Goal: Task Accomplishment & Management: Manage account settings

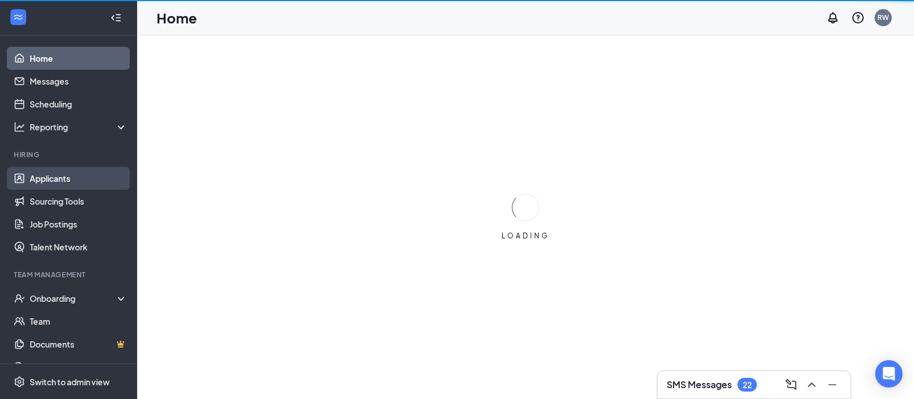
click at [53, 174] on link "Applicants" at bounding box center [79, 178] width 98 height 23
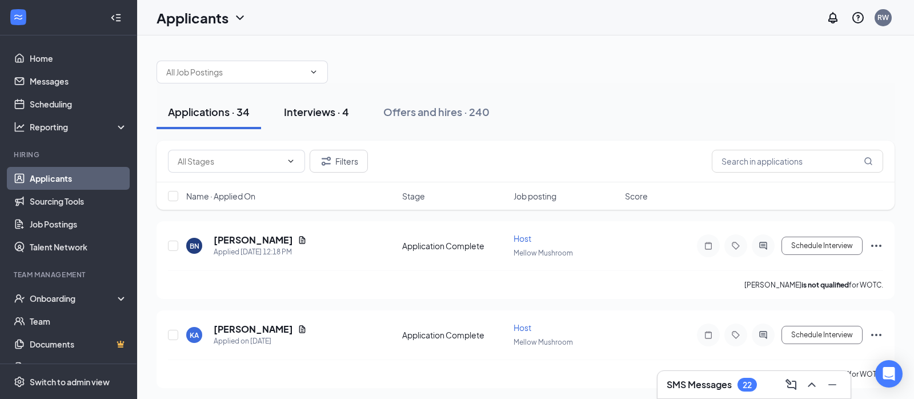
click at [326, 107] on div "Interviews · 4" at bounding box center [316, 111] width 65 height 14
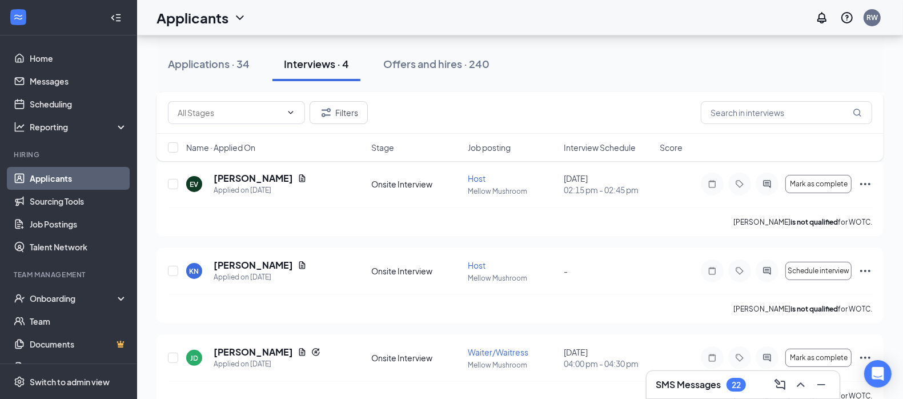
scroll to position [172, 0]
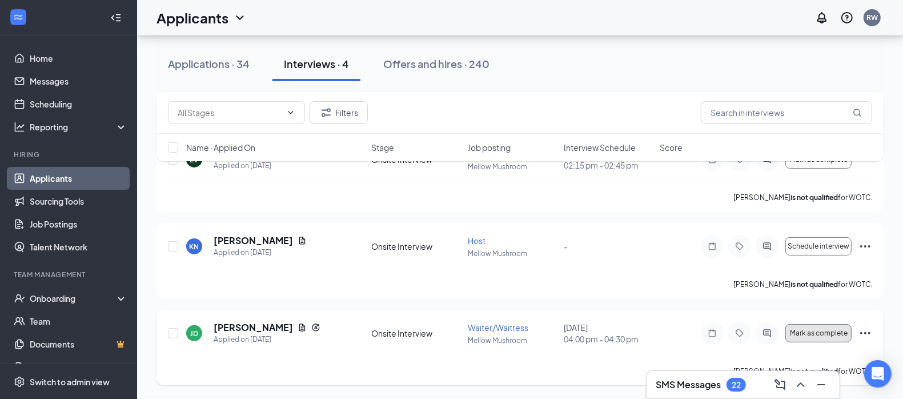
click at [820, 329] on span "Mark as complete" at bounding box center [819, 333] width 58 height 8
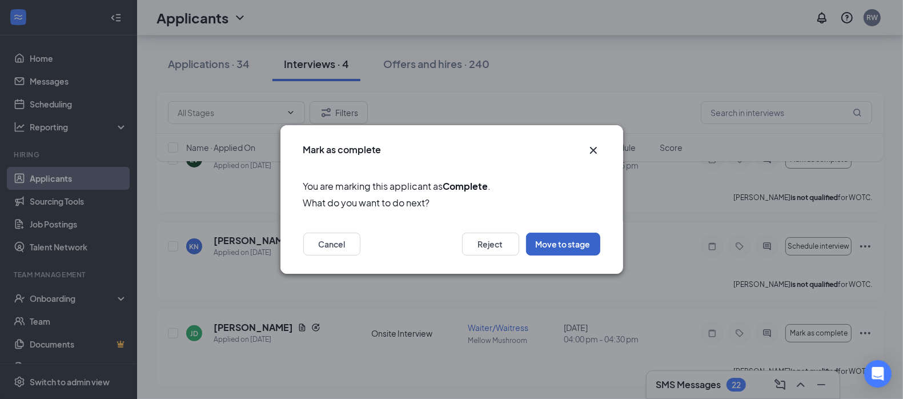
click at [551, 247] on button "Move to stage" at bounding box center [563, 243] width 74 height 23
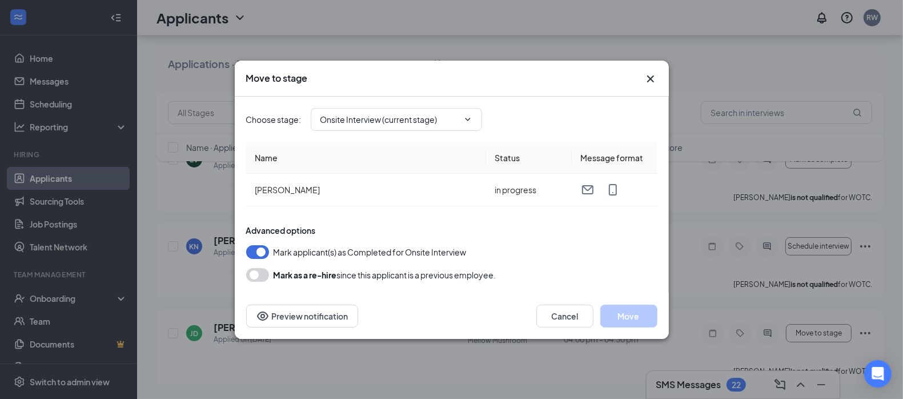
type input "Hiring Complete (final stage)"
click at [621, 315] on button "Move" at bounding box center [628, 315] width 57 height 23
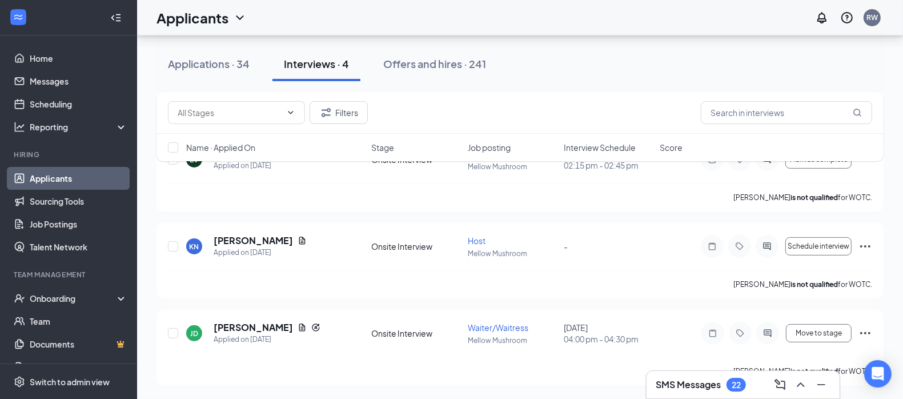
scroll to position [86, 0]
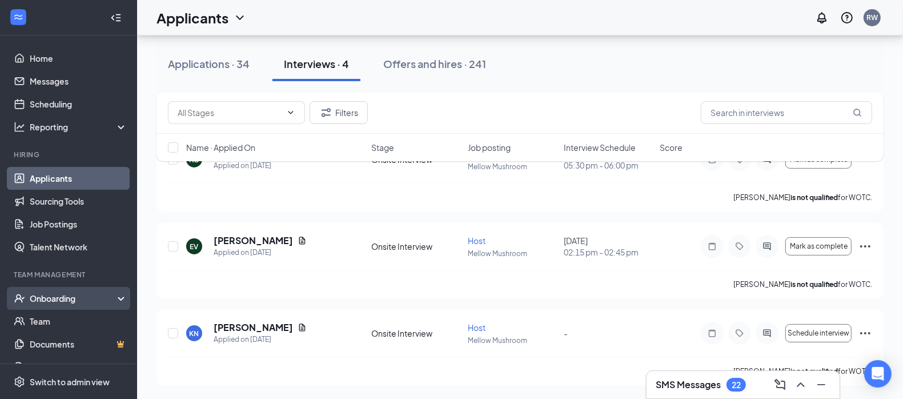
click at [101, 299] on div "Onboarding" at bounding box center [74, 297] width 88 height 11
click at [56, 314] on link "Overview" at bounding box center [79, 320] width 98 height 23
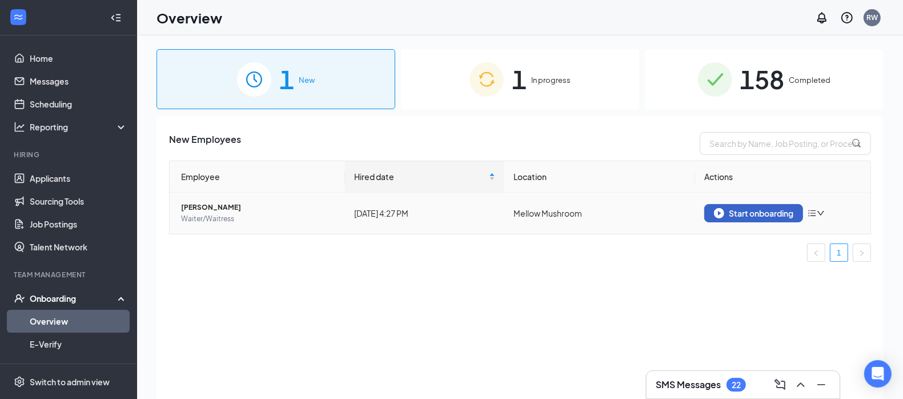
click at [734, 213] on div "Start onboarding" at bounding box center [753, 213] width 79 height 10
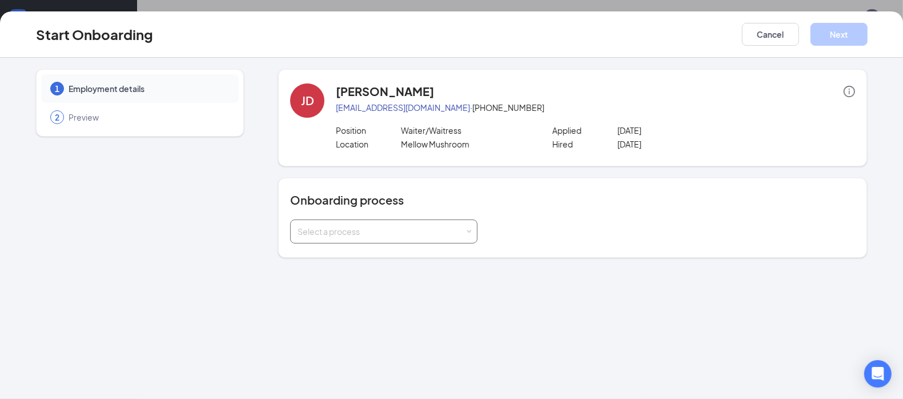
click at [476, 231] on div "Select a process" at bounding box center [383, 231] width 187 height 24
click at [397, 256] on span "Mellow Mushroom Onboarding" at bounding box center [352, 255] width 115 height 10
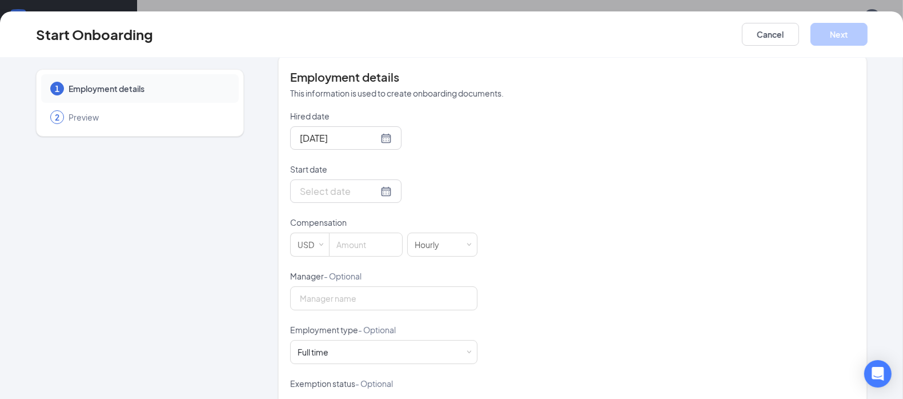
scroll to position [218, 0]
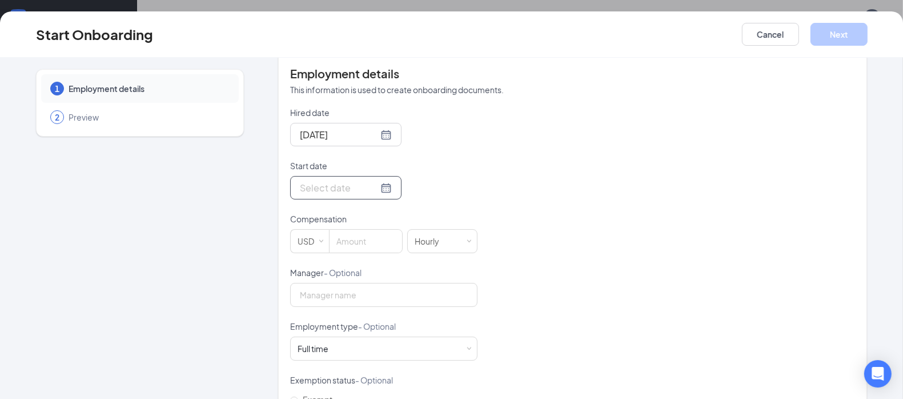
click at [369, 188] on div at bounding box center [346, 187] width 92 height 14
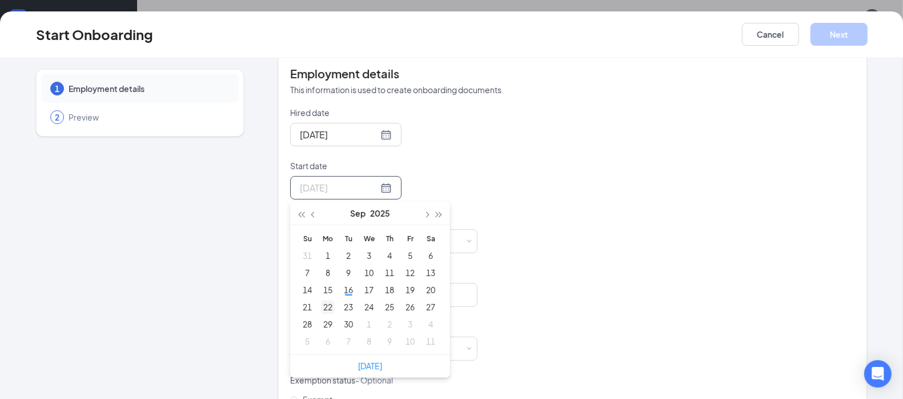
type input "[DATE]"
click at [324, 307] on div "22" at bounding box center [328, 307] width 14 height 14
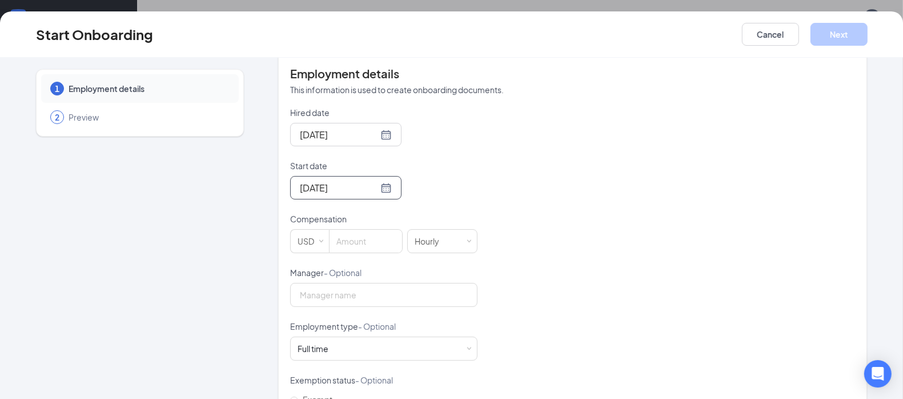
click at [516, 157] on div "Hired date [DATE] Start date [DATE] [DATE] Su Mo Tu We Th Fr Sa 31 1 2 3 4 5 6 …" at bounding box center [572, 293] width 565 height 373
click at [395, 237] on span "Increase Value" at bounding box center [397, 237] width 4 height 4
type input "1"
type input "2.13"
click at [634, 279] on div "Hired date [DATE] Start date [DATE] [DATE] Su Mo Tu We Th Fr Sa 31 1 2 3 4 5 6 …" at bounding box center [572, 293] width 565 height 373
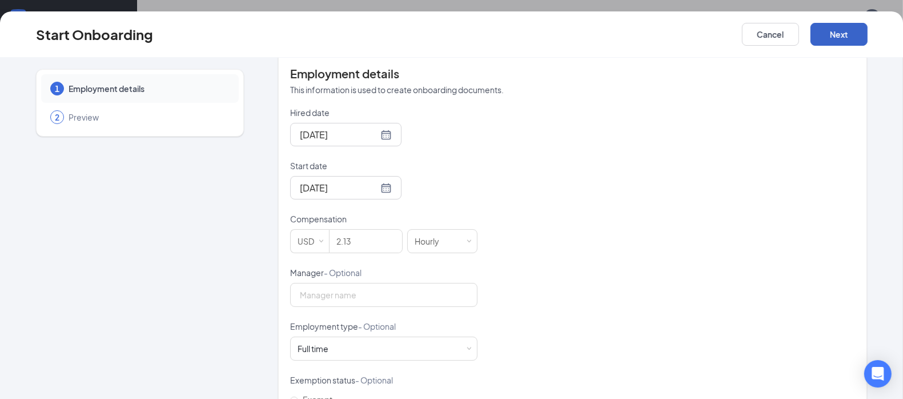
click at [841, 33] on button "Next" at bounding box center [838, 34] width 57 height 23
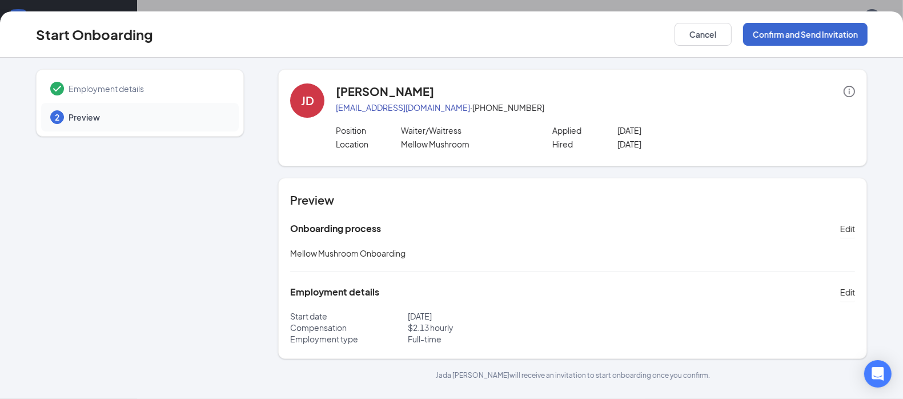
scroll to position [0, 0]
click at [806, 38] on button "Confirm and Send Invitation" at bounding box center [805, 34] width 124 height 23
